Goal: Information Seeking & Learning: Learn about a topic

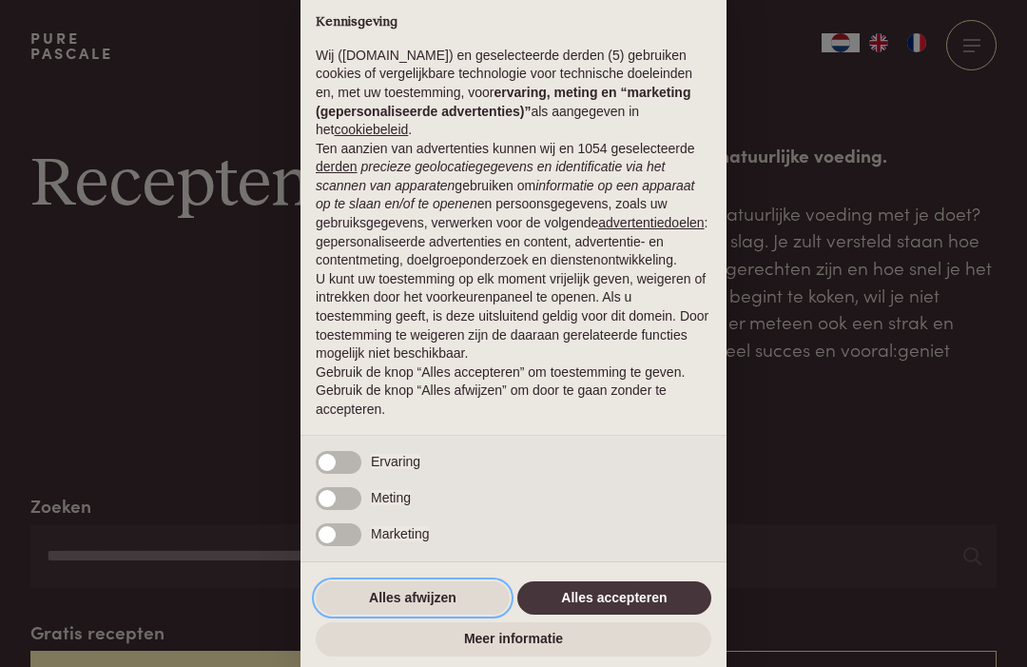
click at [407, 596] on button "Alles afwijzen" at bounding box center [413, 598] width 194 height 34
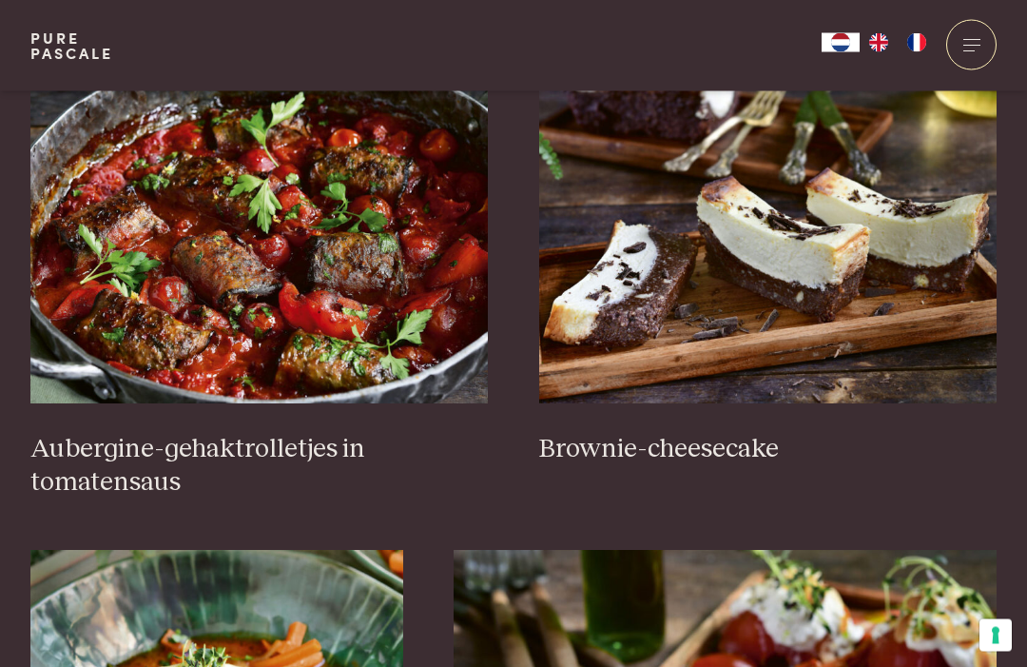
scroll to position [811, 0]
click at [336, 288] on img at bounding box center [259, 213] width 458 height 380
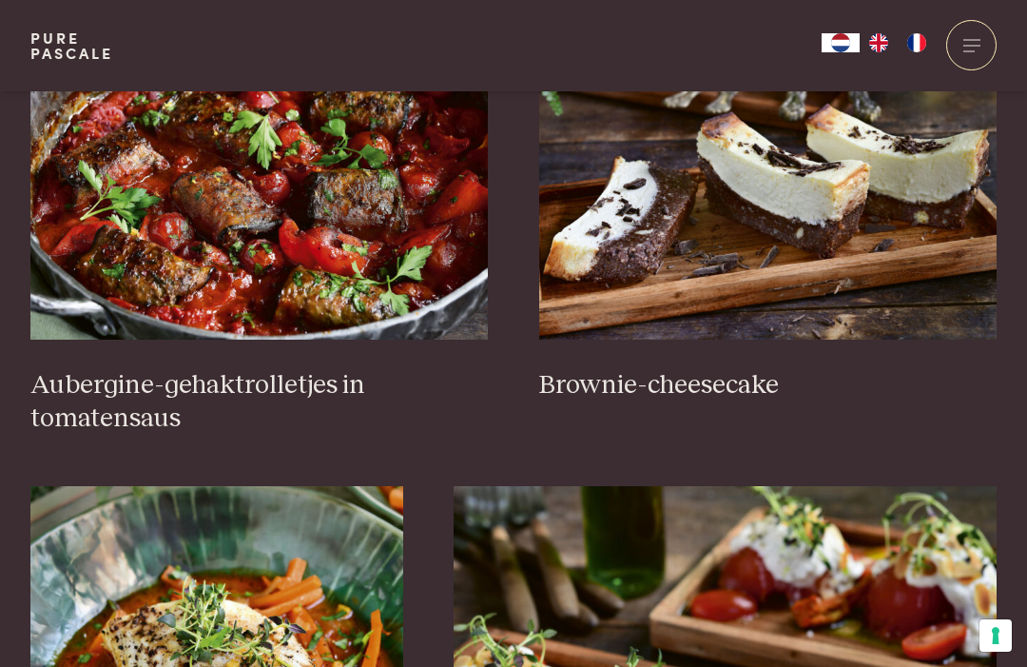
click at [721, 241] on img at bounding box center [768, 149] width 458 height 380
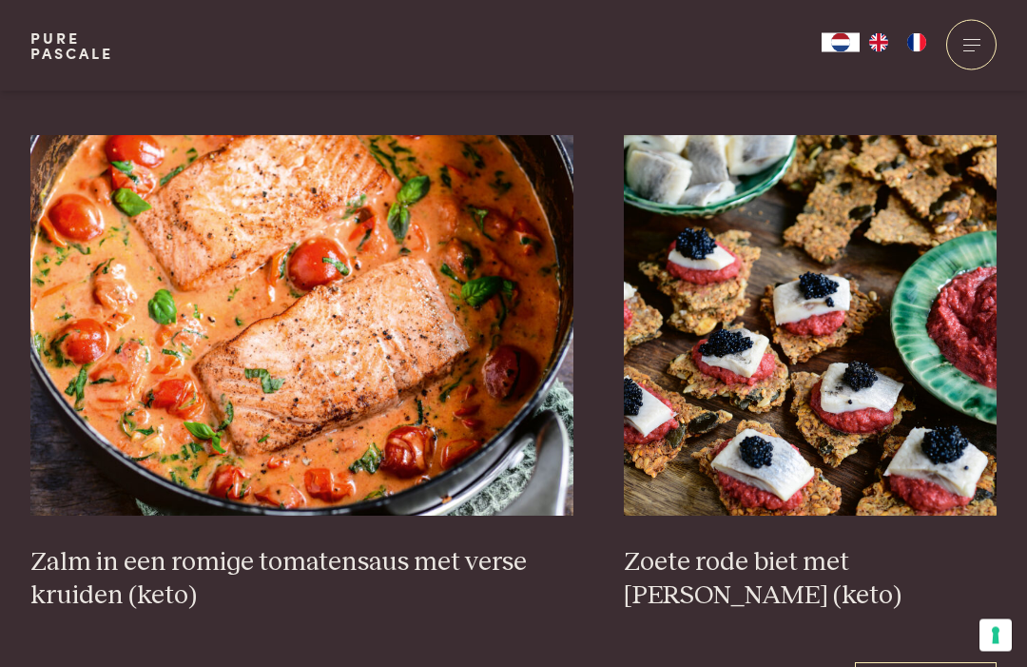
scroll to position [3301, 0]
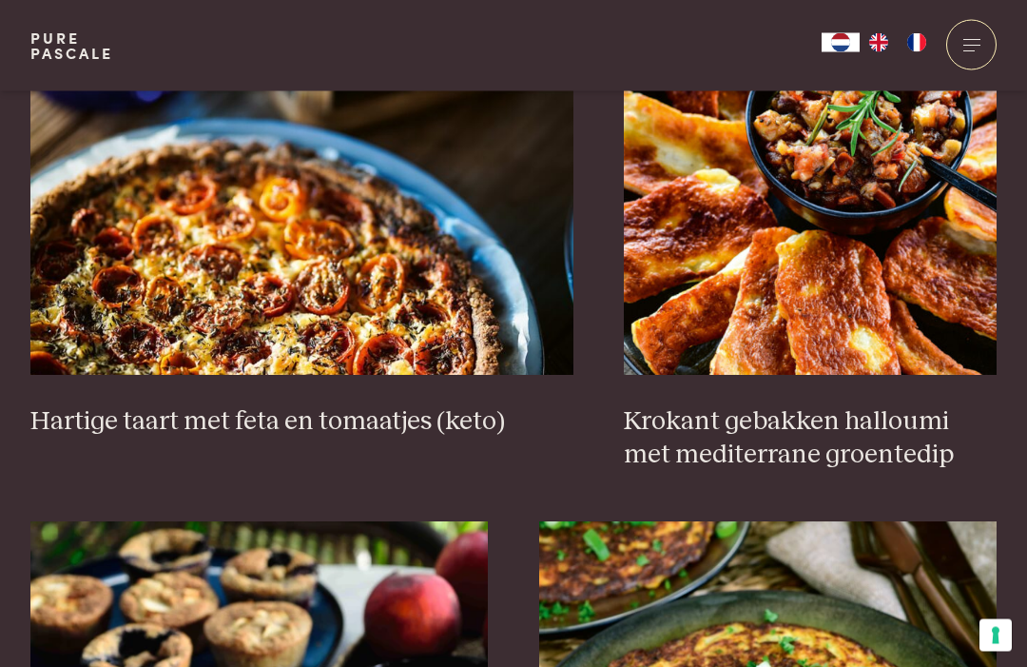
scroll to position [1860, 0]
click at [880, 320] on img at bounding box center [810, 184] width 373 height 380
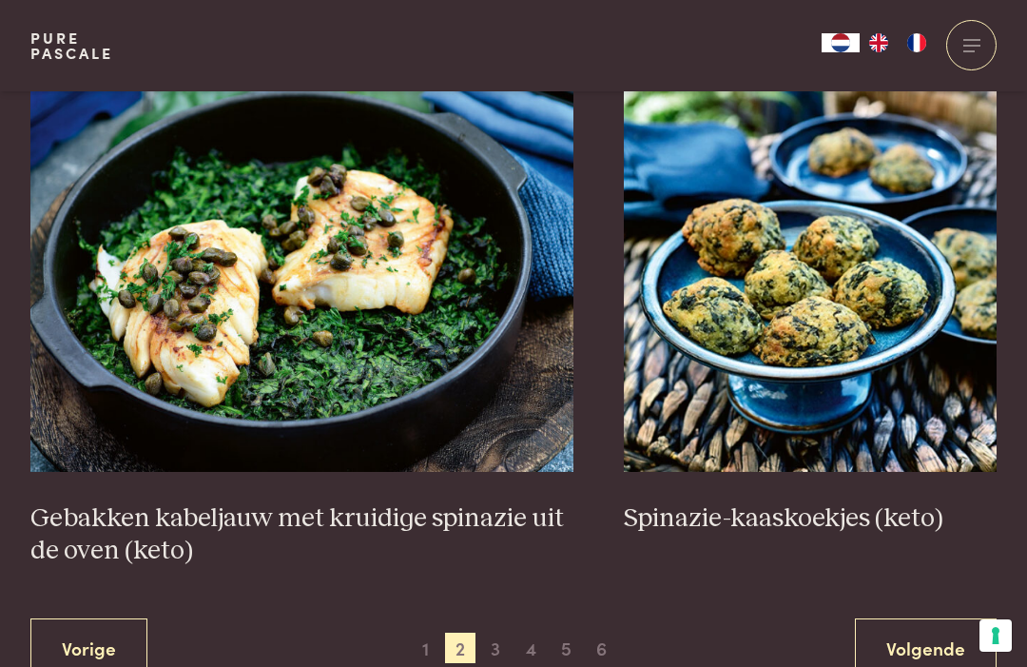
scroll to position [3312, 0]
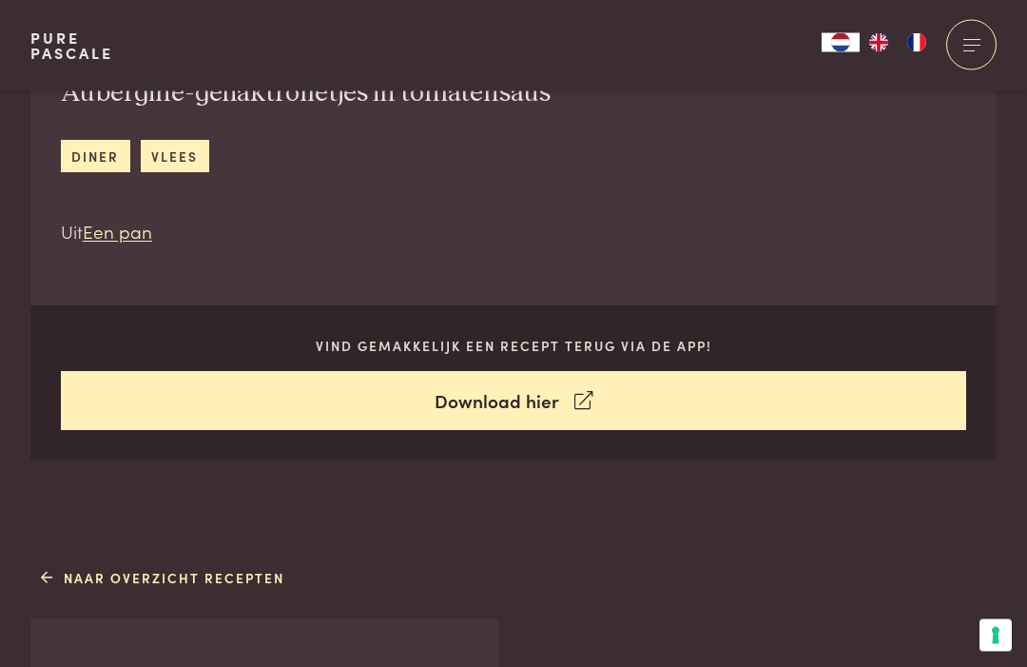
scroll to position [680, 0]
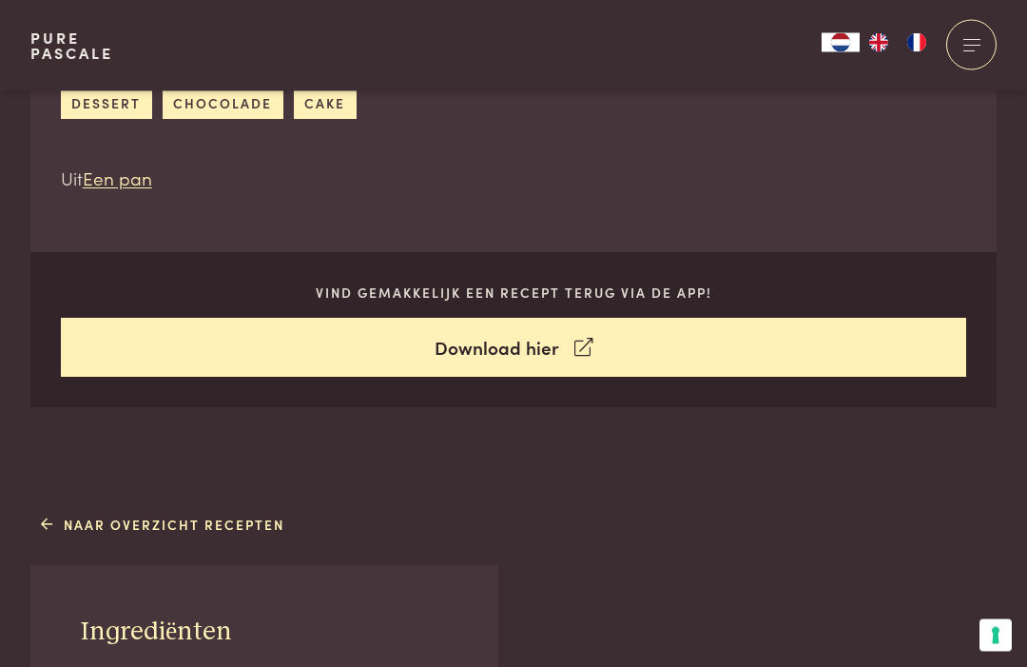
scroll to position [715, 0]
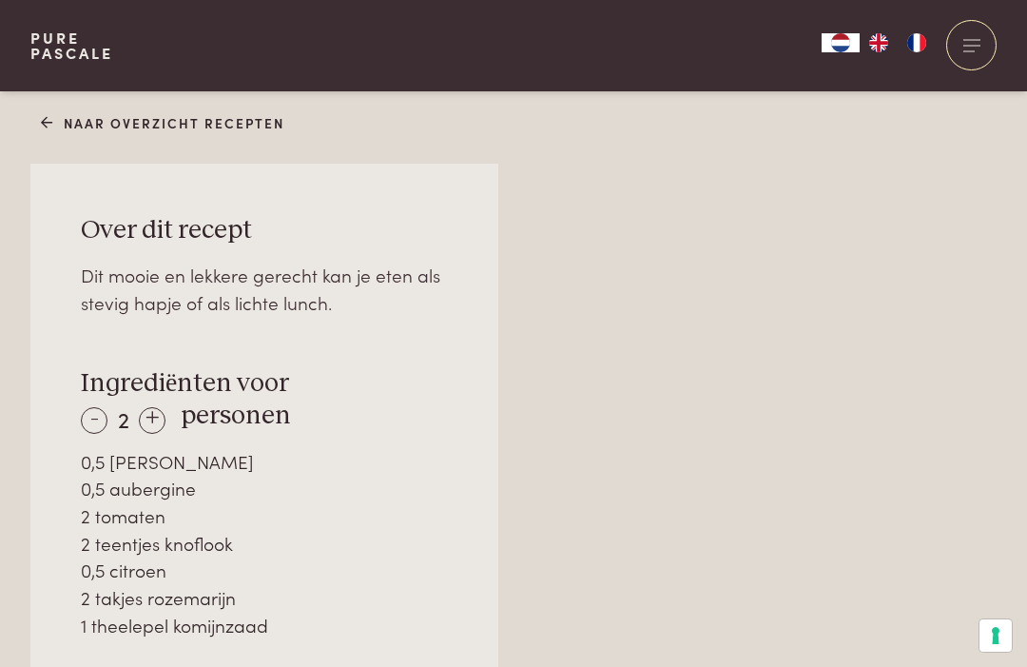
scroll to position [1118, 0]
